Goal: Use online tool/utility

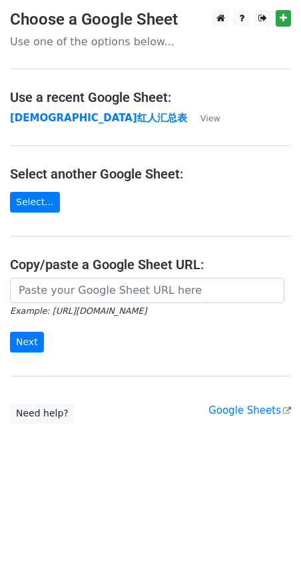
click at [66, 119] on strong "[DEMOGRAPHIC_DATA]红人汇总表" at bounding box center [98, 118] width 177 height 12
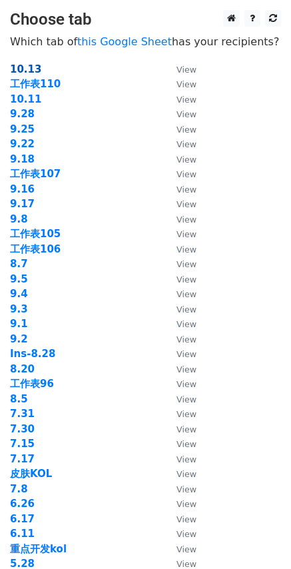
click at [31, 72] on strong "10.13" at bounding box center [25, 69] width 31 height 12
